Goal: Find specific page/section: Find specific page/section

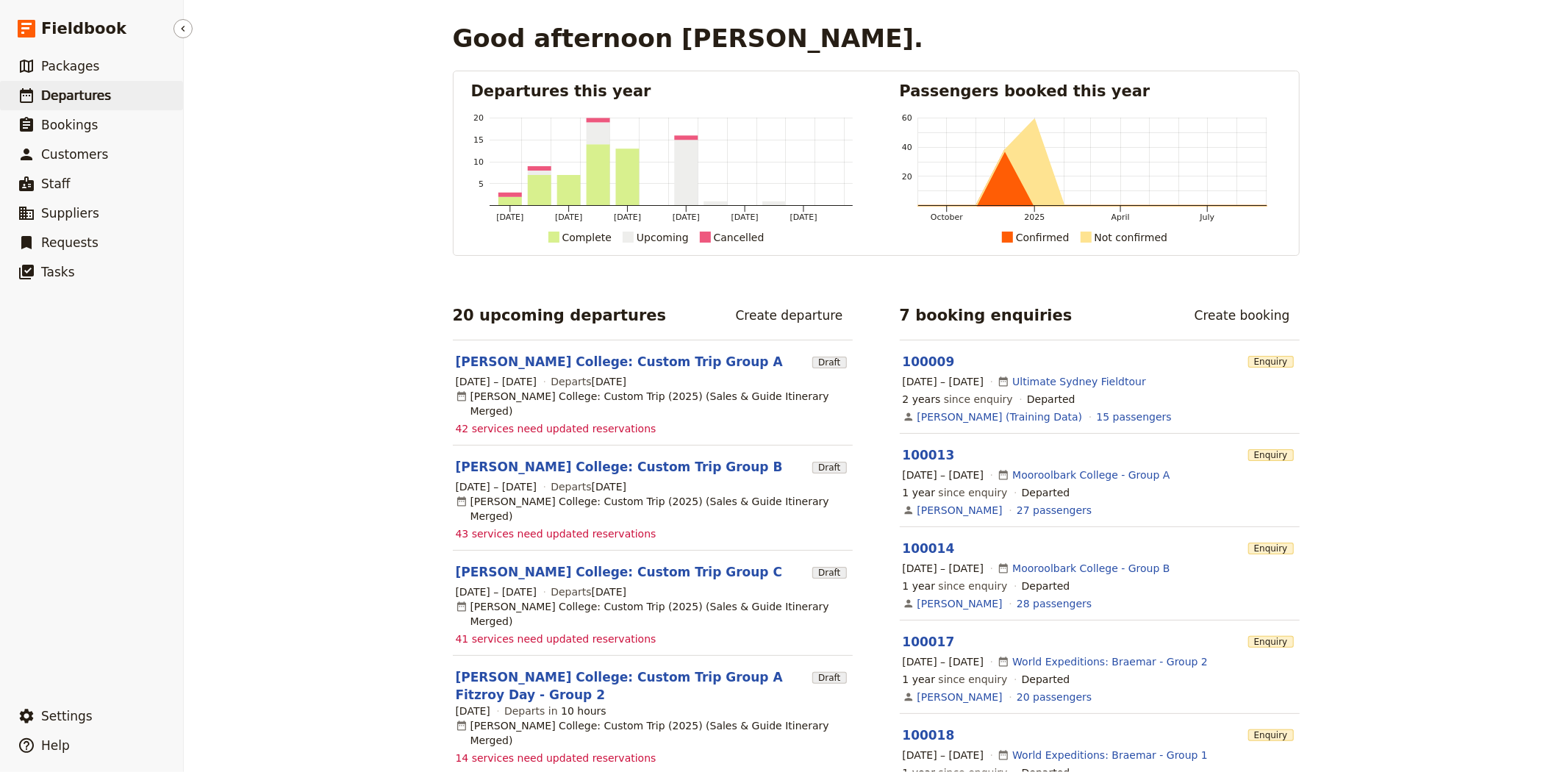
click at [77, 88] on span "Departures" at bounding box center [76, 96] width 70 height 15
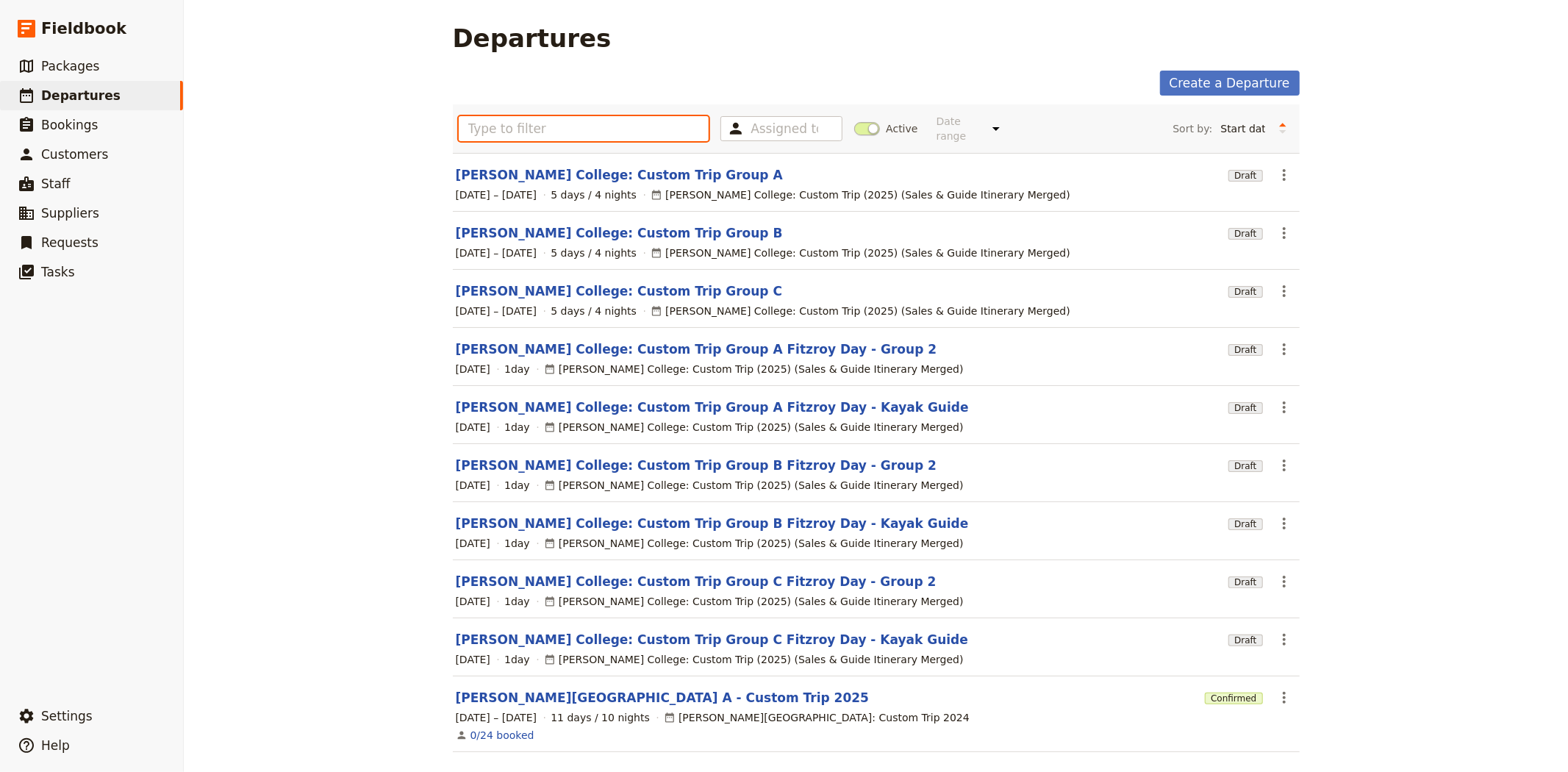
click at [589, 116] on input "text" at bounding box center [584, 128] width 251 height 25
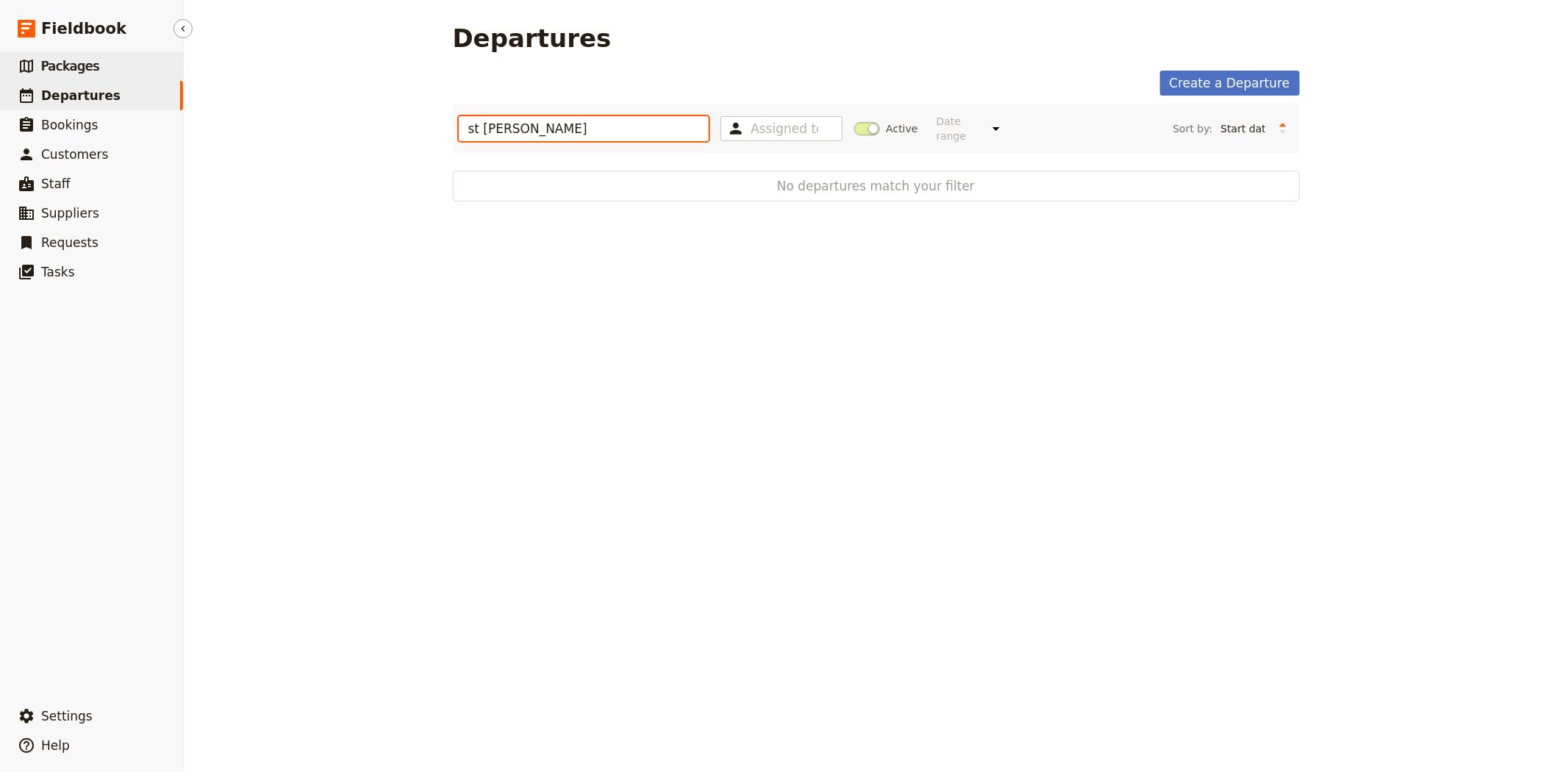
type input "st [PERSON_NAME]"
click at [115, 57] on link "​ Packages" at bounding box center [91, 66] width 183 height 30
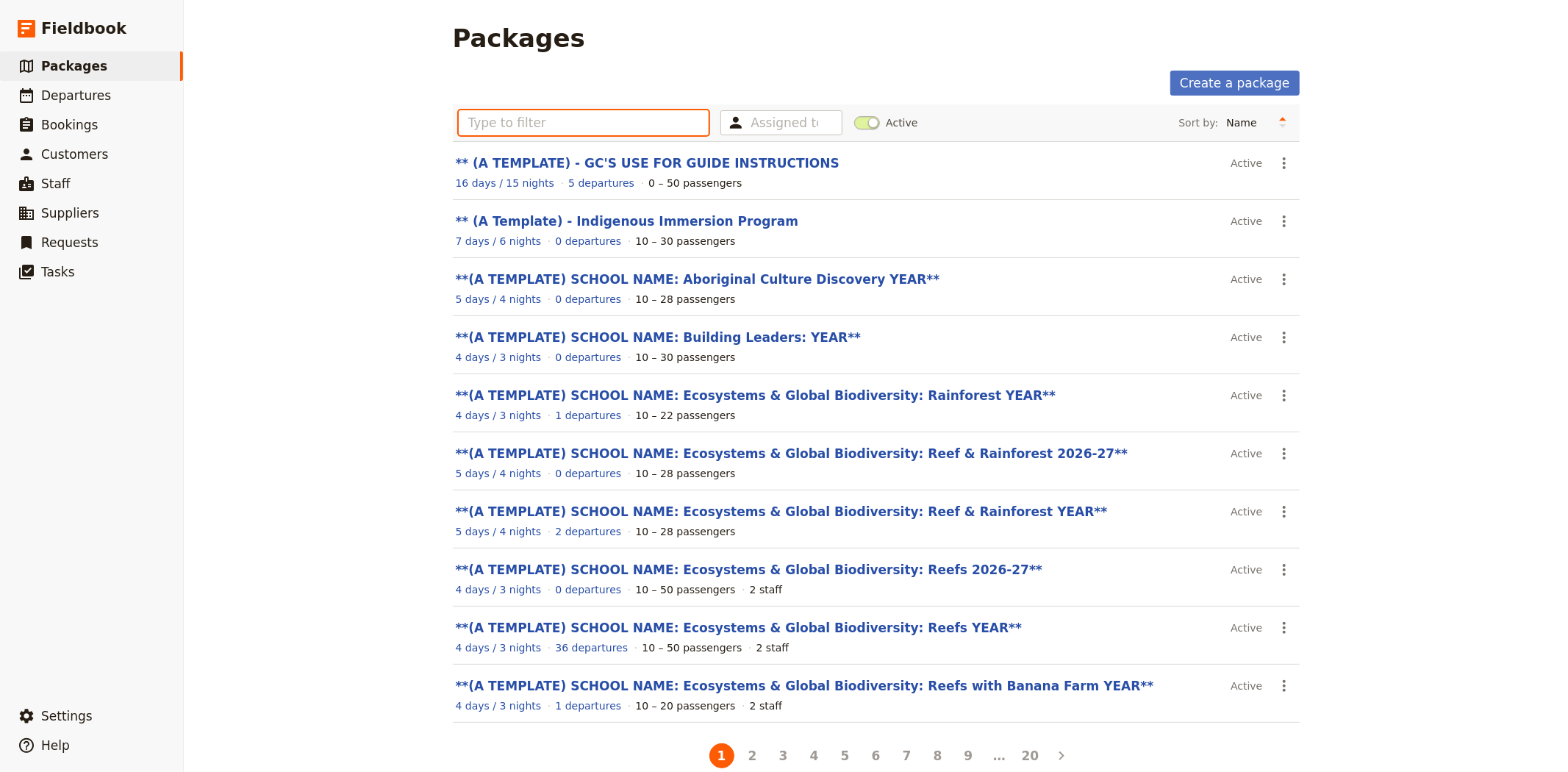
click at [572, 115] on input "text" at bounding box center [584, 123] width 251 height 25
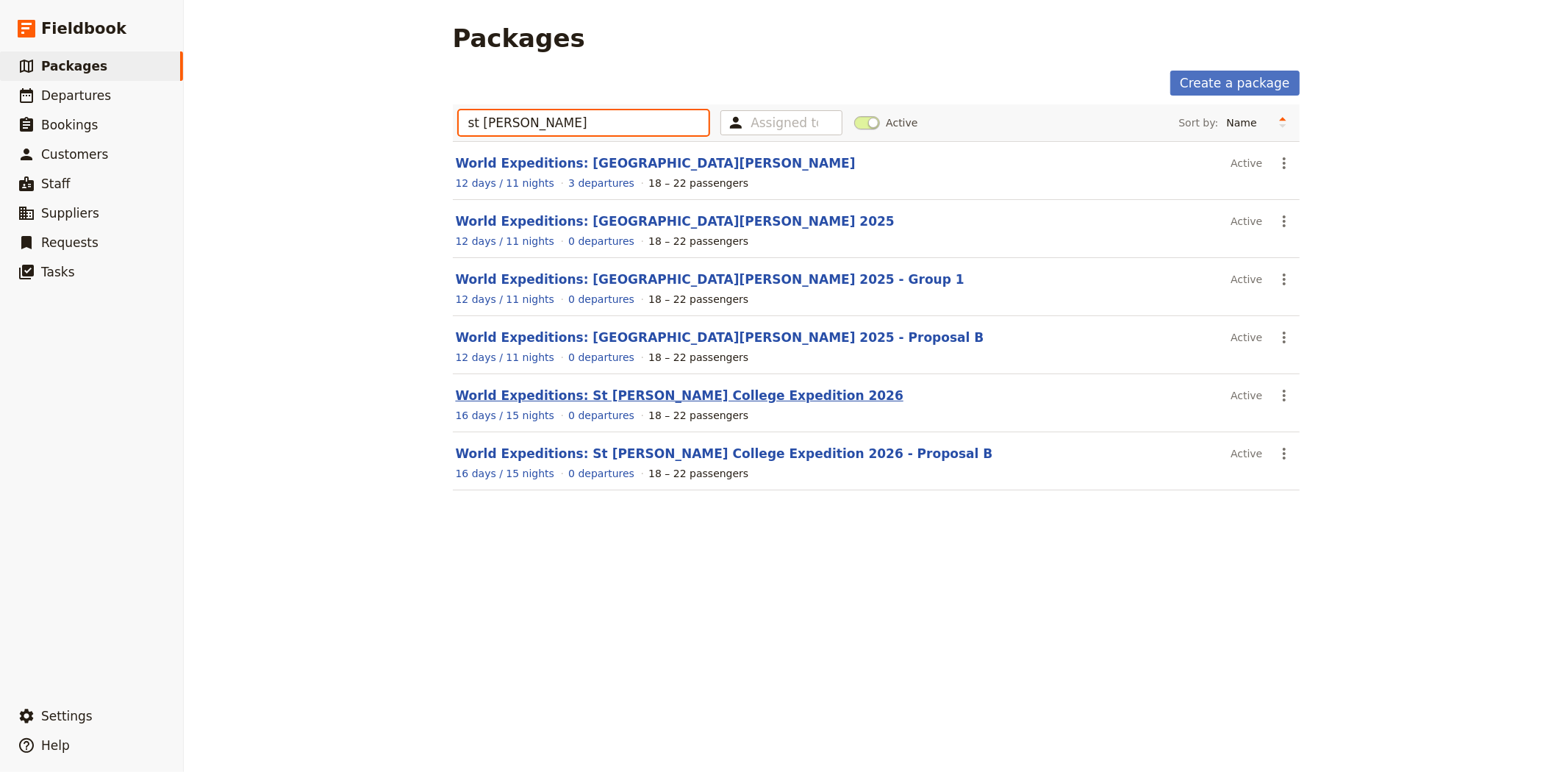
type input "st [PERSON_NAME]"
click at [723, 402] on link "World Expeditions: St [PERSON_NAME] College Expedition 2026" at bounding box center [679, 396] width 448 height 15
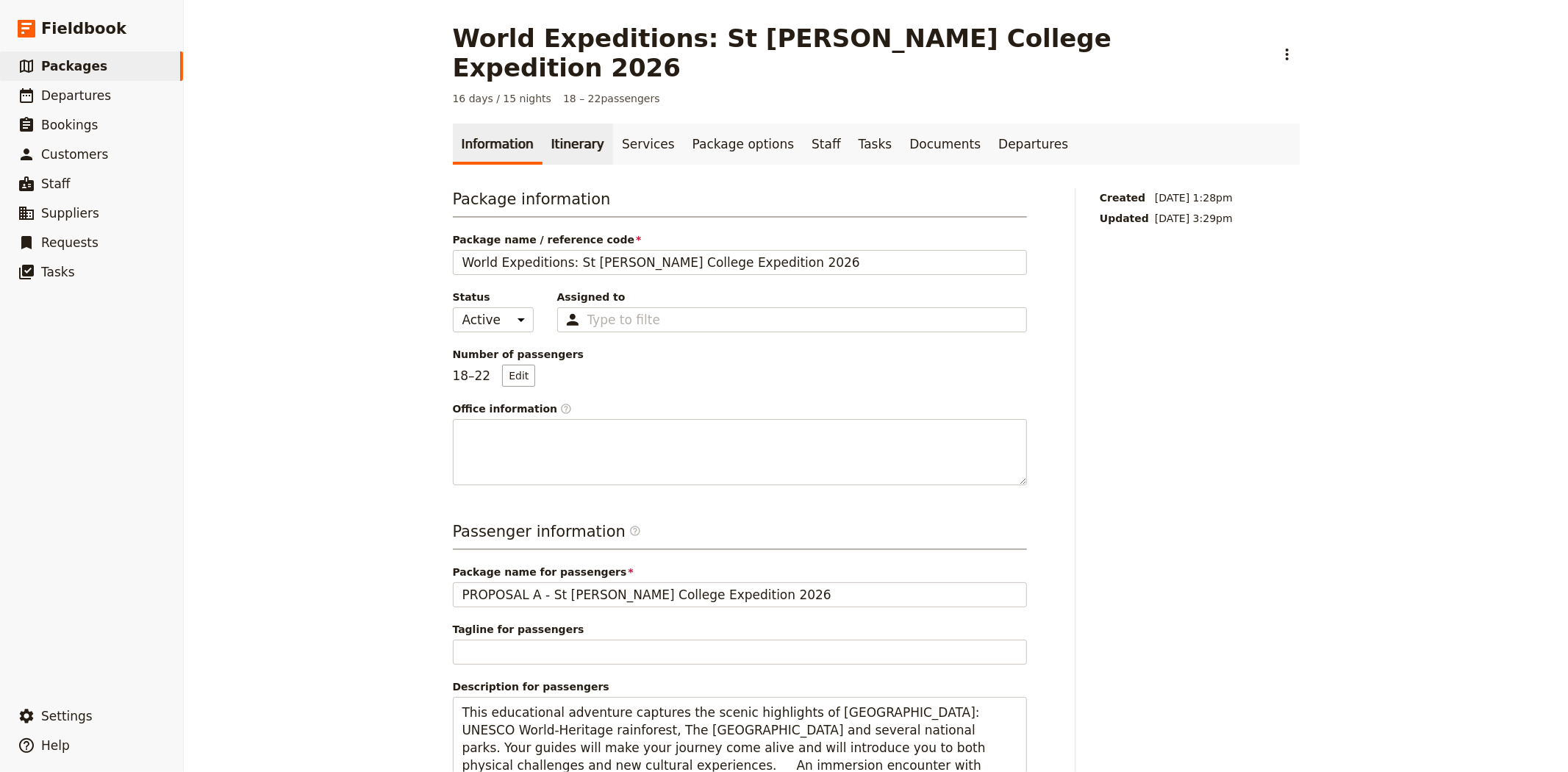
click at [543, 123] on link "Itinerary" at bounding box center [578, 143] width 71 height 41
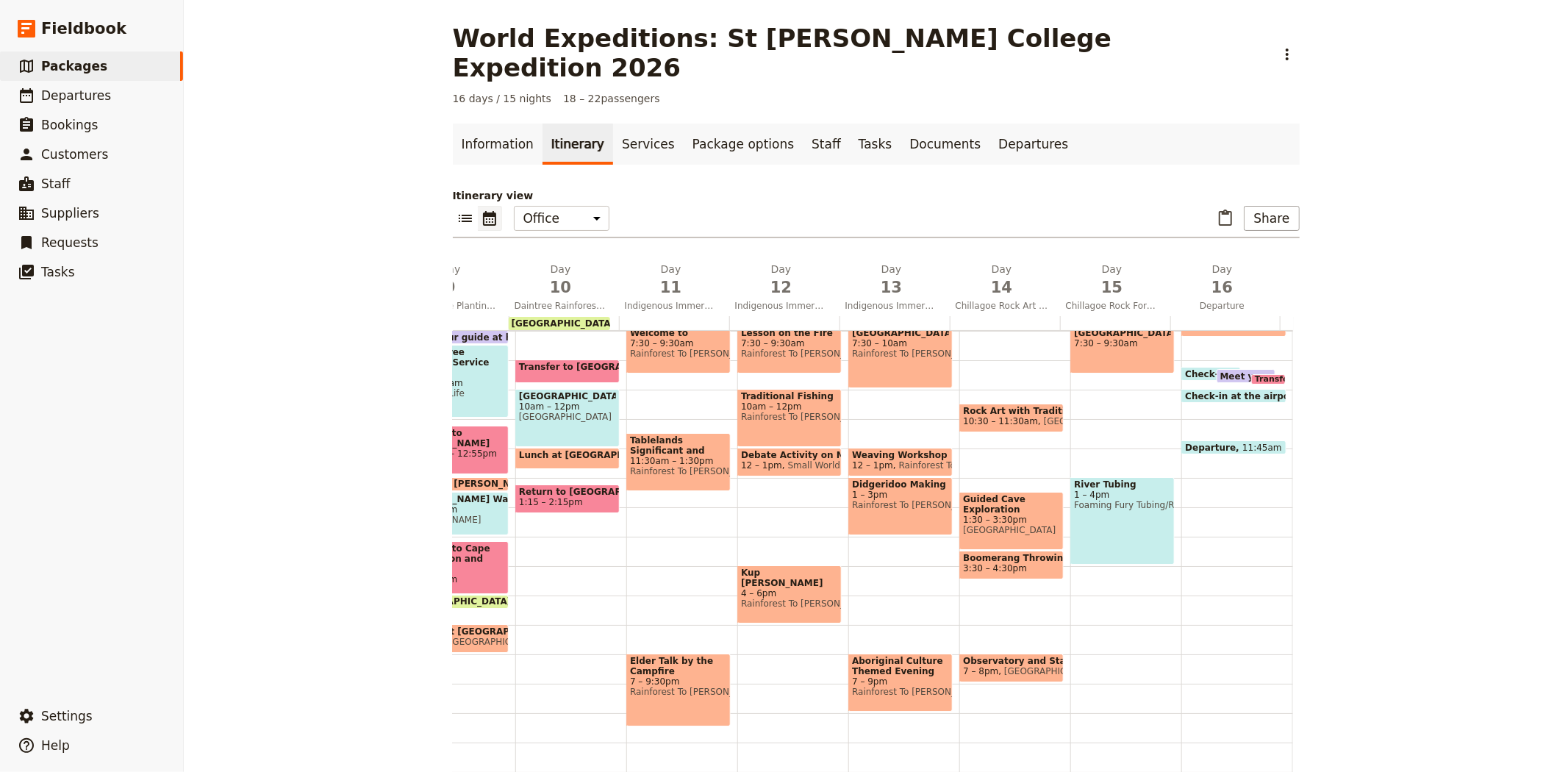
scroll to position [258, 0]
